Goal: Download file/media

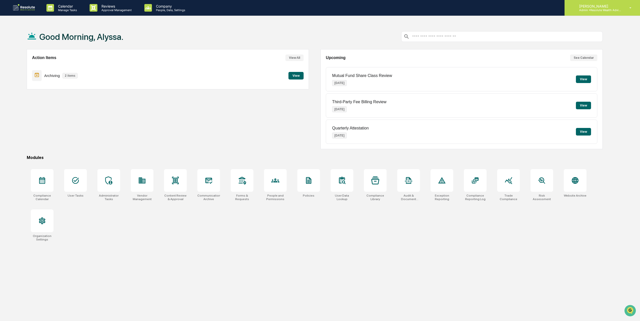
click at [593, 11] on p "Admin • Resolute Wealth Advisor" at bounding box center [598, 10] width 47 height 4
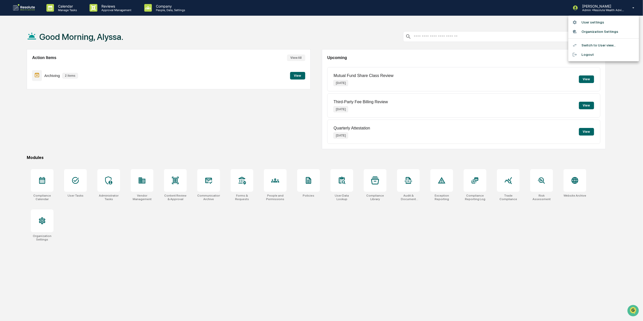
click at [162, 8] on div at bounding box center [321, 160] width 643 height 321
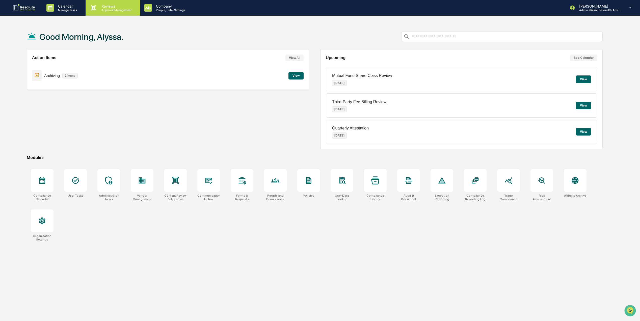
click at [105, 11] on p "Approval Management" at bounding box center [115, 10] width 37 height 4
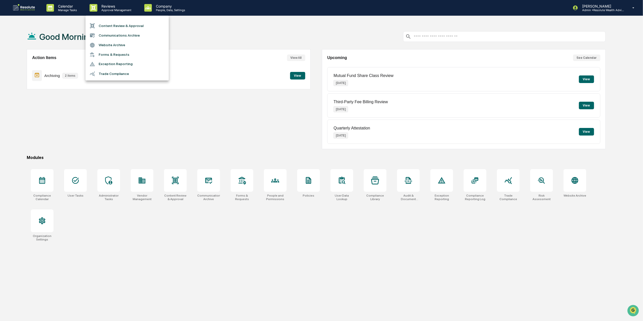
click at [136, 24] on li "Content Review & Approval" at bounding box center [127, 26] width 83 height 10
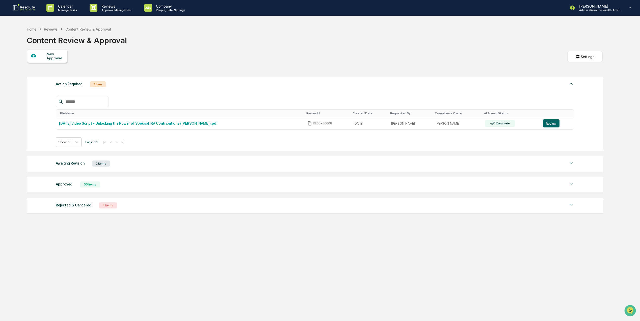
click at [111, 208] on div "4 Items" at bounding box center [108, 205] width 18 height 6
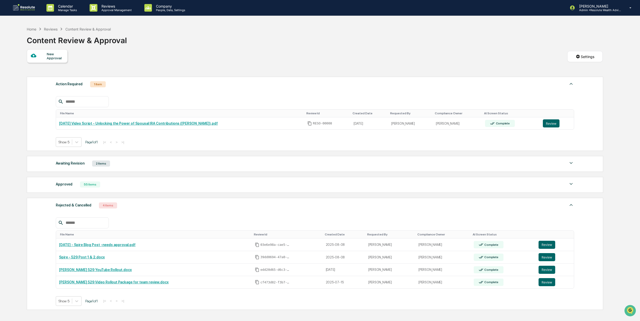
click at [109, 188] on div "Approved 55 Items" at bounding box center [315, 184] width 518 height 7
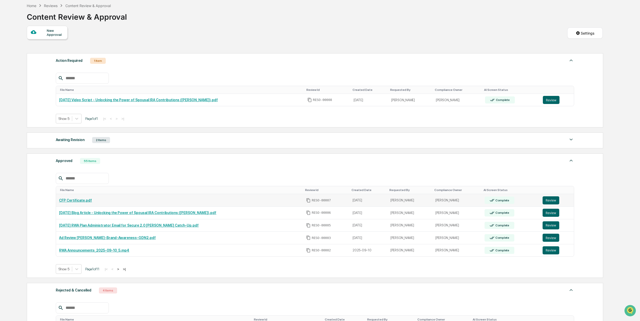
scroll to position [34, 0]
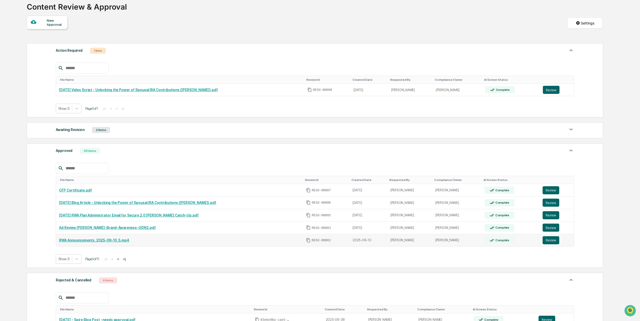
click at [118, 242] on link "RWA Announcements_2025-09-10_5.mp4" at bounding box center [94, 240] width 70 height 4
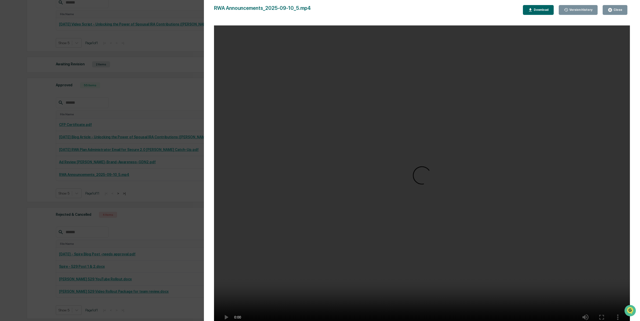
scroll to position [0, 0]
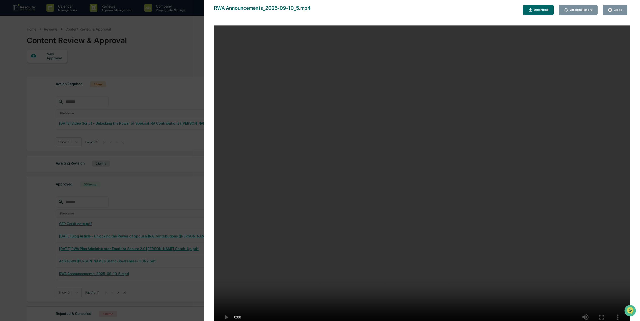
click at [548, 11] on div "Download" at bounding box center [541, 10] width 16 height 4
click at [356, 36] on video "Your browser does not support the video tag." at bounding box center [422, 178] width 416 height 306
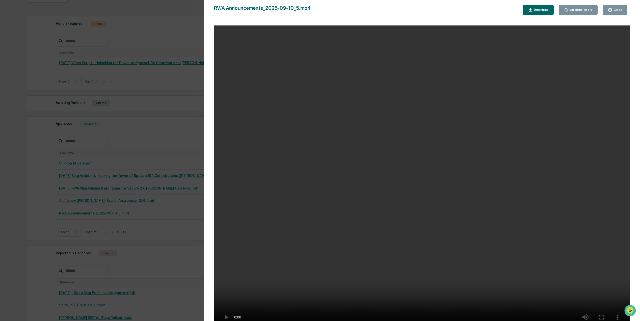
scroll to position [67, 0]
